Goal: Find specific page/section: Find specific page/section

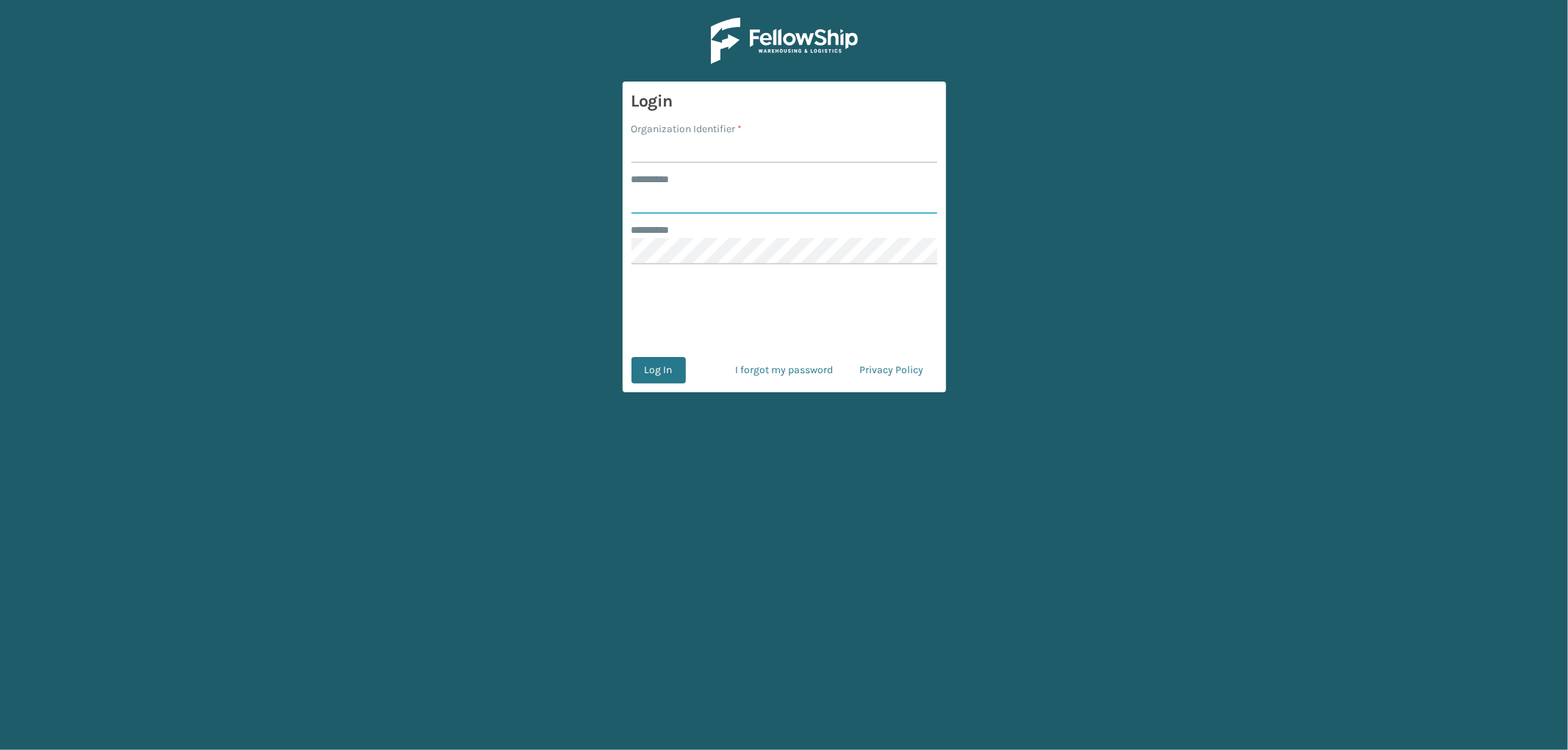
type input "*********"
click at [733, 149] on input "Organization Identifier *" at bounding box center [784, 150] width 306 height 26
type input "OAK"
drag, startPoint x: 664, startPoint y: 358, endPoint x: 960, endPoint y: 379, distance: 296.7
click at [664, 358] on button "Log In" at bounding box center [659, 371] width 54 height 26
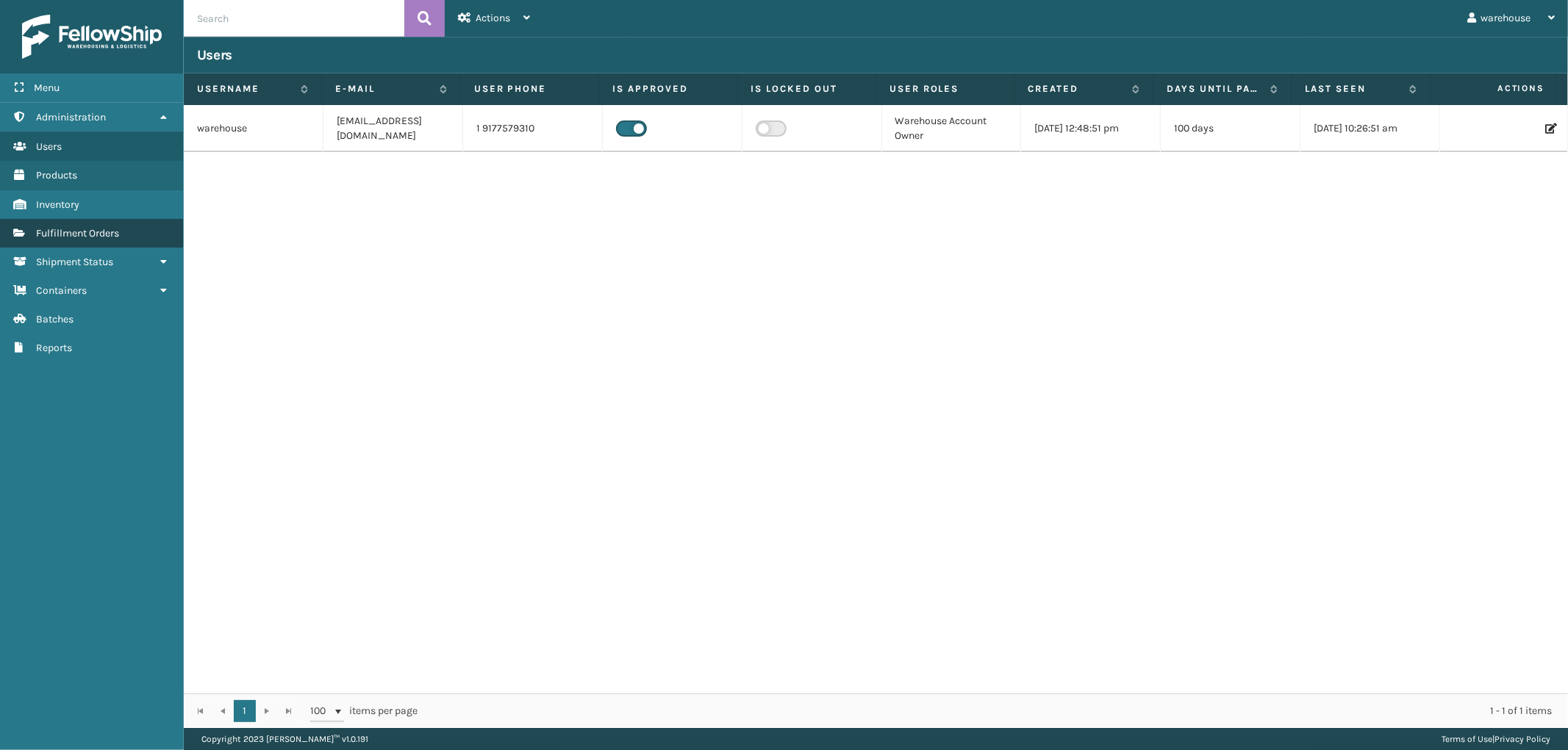
click at [138, 232] on link "Fulfillment Orders" at bounding box center [91, 233] width 183 height 29
